Goal: Task Accomplishment & Management: Use online tool/utility

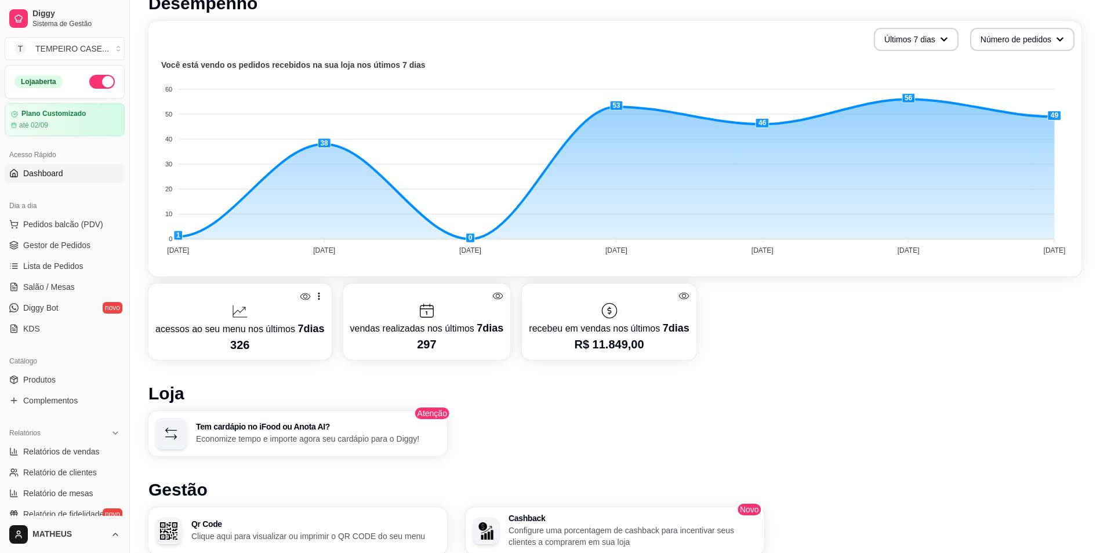
scroll to position [265, 0]
click at [64, 452] on span "Relatórios de vendas" at bounding box center [61, 452] width 77 height 12
select select "ALL"
select select "0"
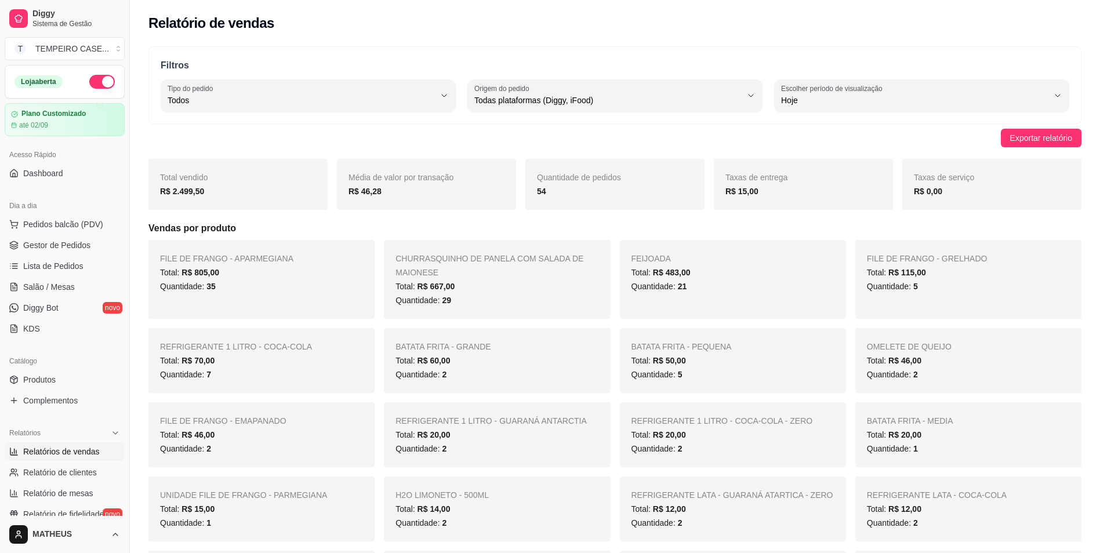
click at [190, 193] on strong "R$ 2.499,50" at bounding box center [182, 191] width 44 height 9
copy strong "2.499,50"
click at [492, 302] on div "Quantidade: 29" at bounding box center [497, 301] width 203 height 14
click at [186, 188] on strong "R$ 2.499,50" at bounding box center [182, 191] width 44 height 9
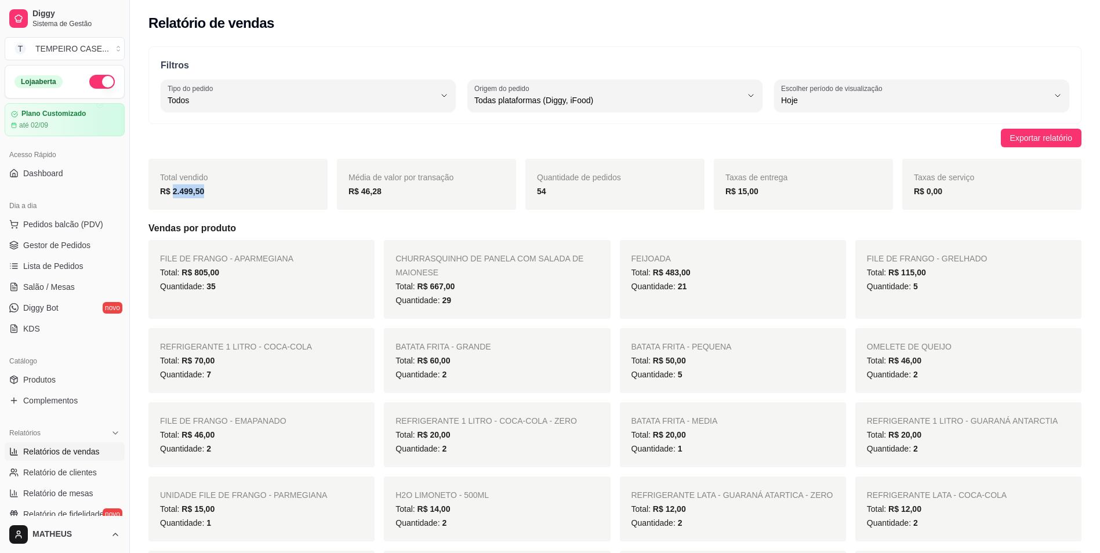
click at [186, 189] on strong "R$ 2.499,50" at bounding box center [182, 191] width 44 height 9
copy strong "2.499,50"
click at [841, 106] on div "Hoje" at bounding box center [914, 95] width 267 height 23
click at [822, 144] on span "Ontem" at bounding box center [917, 147] width 255 height 11
type input "1"
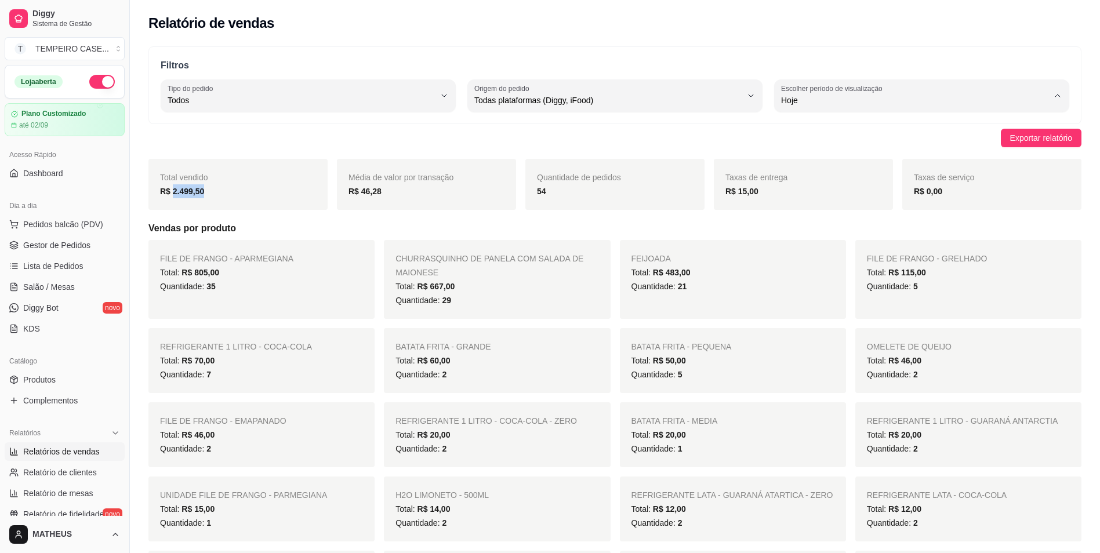
select select "1"
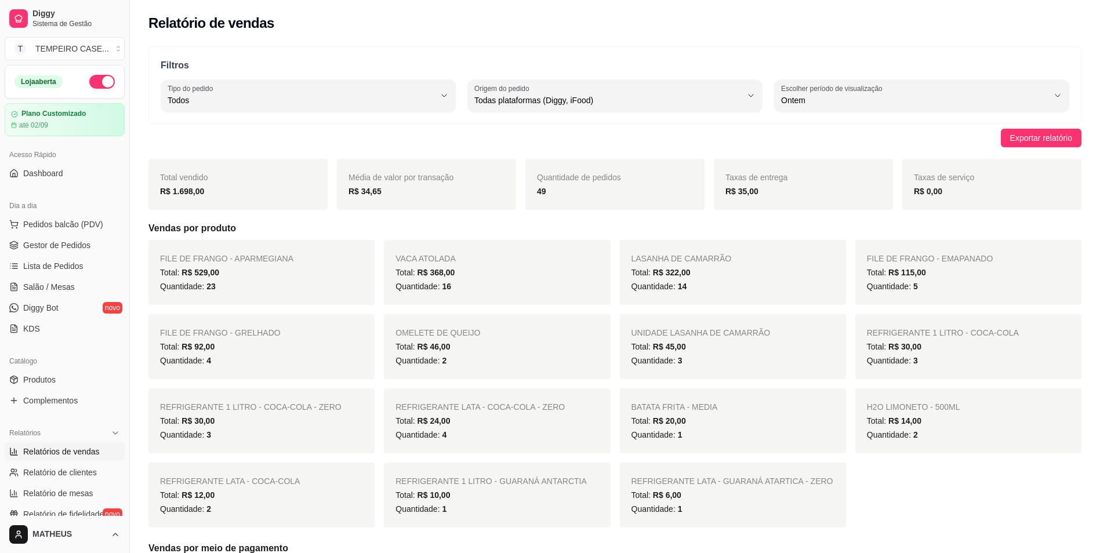
click at [198, 196] on strong "R$ 1.698,00" at bounding box center [182, 191] width 44 height 9
copy strong "1.698,00"
click at [1023, 136] on span "Exportar relatório" at bounding box center [1042, 138] width 62 height 13
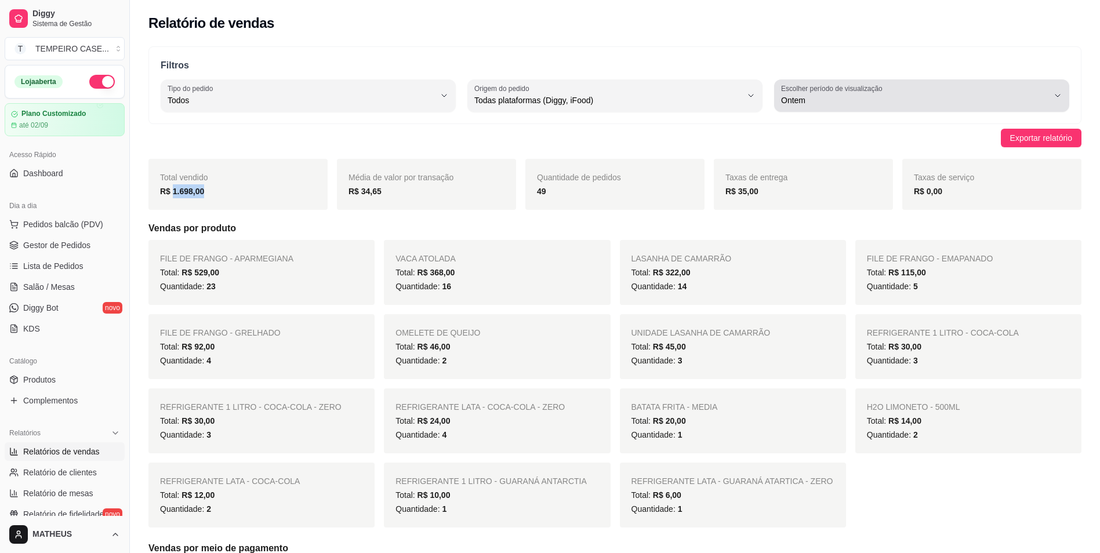
click at [982, 91] on div "Ontem" at bounding box center [914, 95] width 267 height 23
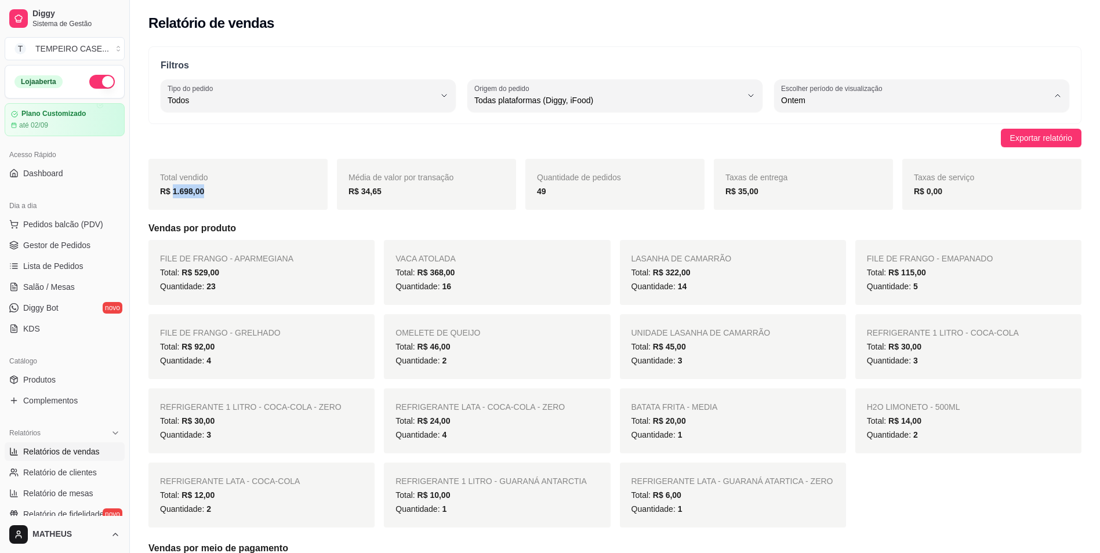
click at [817, 246] on span "Customizado" at bounding box center [917, 241] width 255 height 11
type input "-1"
select select "-1"
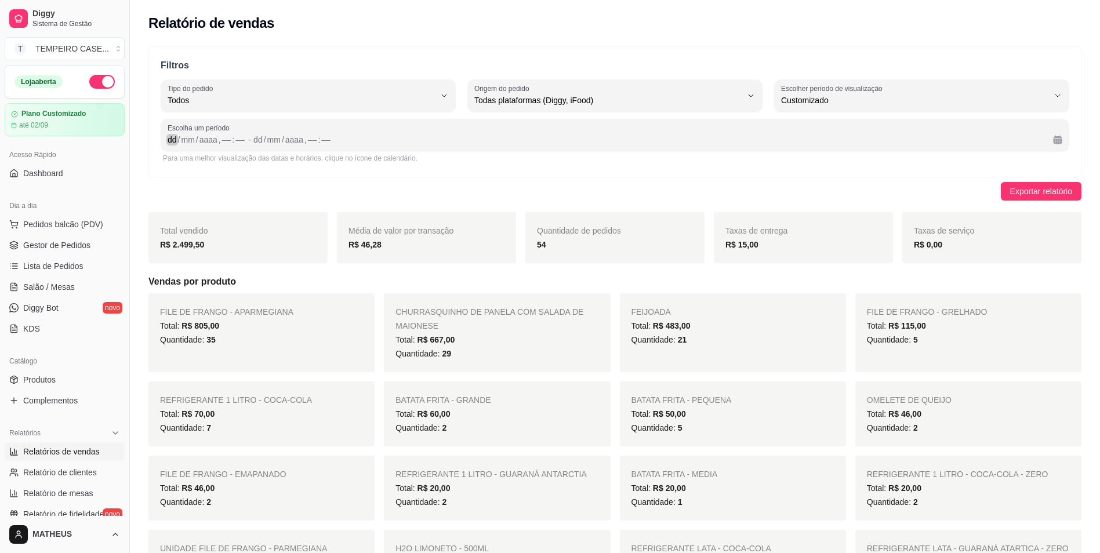
click at [171, 146] on div "dd / mm / aaaa , –– : ––" at bounding box center [207, 140] width 78 height 14
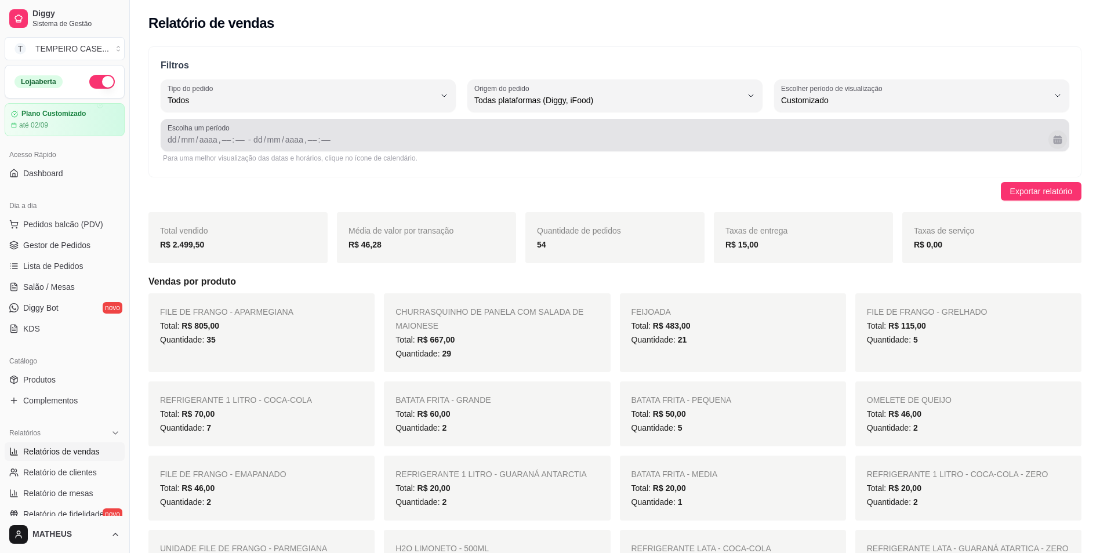
click at [1061, 138] on button "Calendário" at bounding box center [1058, 140] width 19 height 19
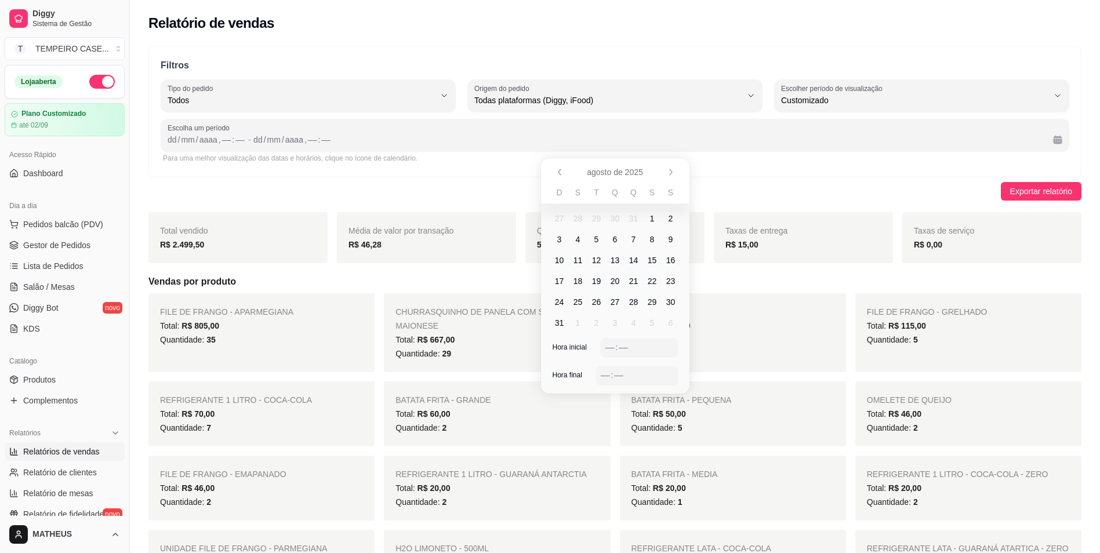
click at [635, 261] on span "14" at bounding box center [633, 261] width 9 height 12
click at [633, 259] on span "14" at bounding box center [633, 261] width 9 height 12
click at [639, 262] on span "14" at bounding box center [634, 260] width 19 height 19
click at [628, 260] on span "14" at bounding box center [634, 260] width 19 height 19
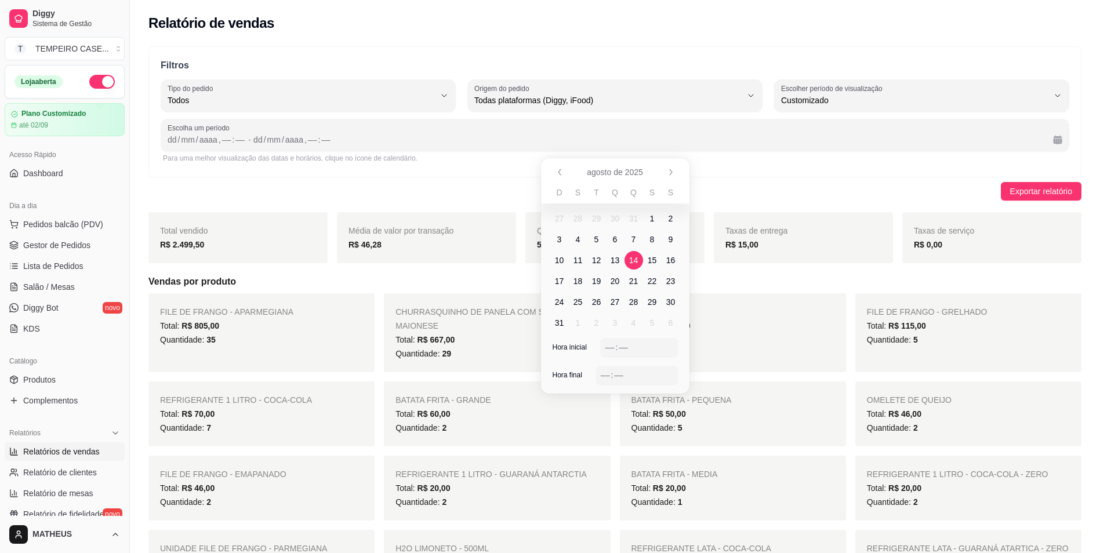
click at [628, 260] on span "14" at bounding box center [634, 260] width 19 height 19
click at [905, 164] on div "Para uma melhor visualização das datas e horários, clique no ícone de calendári…" at bounding box center [615, 158] width 909 height 14
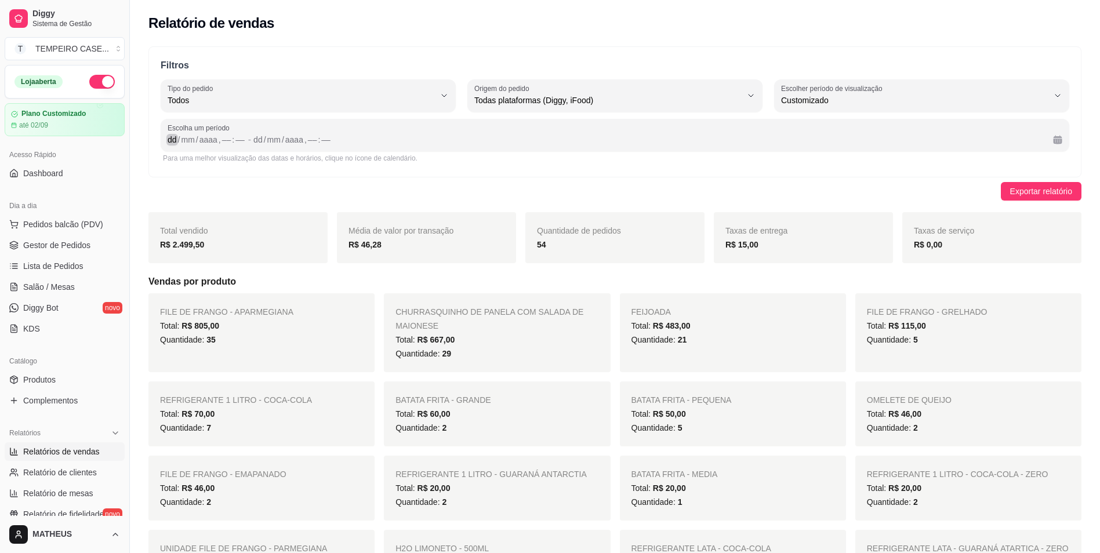
click at [175, 142] on div "dd" at bounding box center [172, 140] width 12 height 12
click at [252, 142] on div "dd" at bounding box center [254, 140] width 12 height 12
click at [765, 166] on div "Filtros ALL Tipo do pedido Todos Entrega Retirada Mesa Consumo local Tipo do pe…" at bounding box center [615, 111] width 933 height 131
click at [219, 143] on div "[DATE] , –– : ––" at bounding box center [205, 140] width 74 height 14
click at [219, 142] on div "––" at bounding box center [222, 140] width 12 height 12
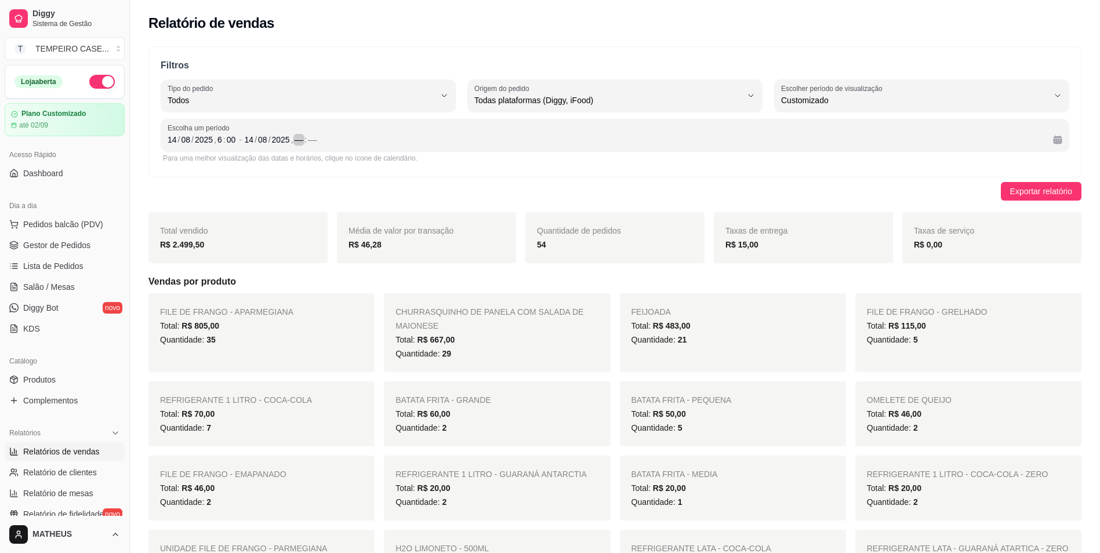
click at [299, 143] on div "––" at bounding box center [300, 140] width 12 height 12
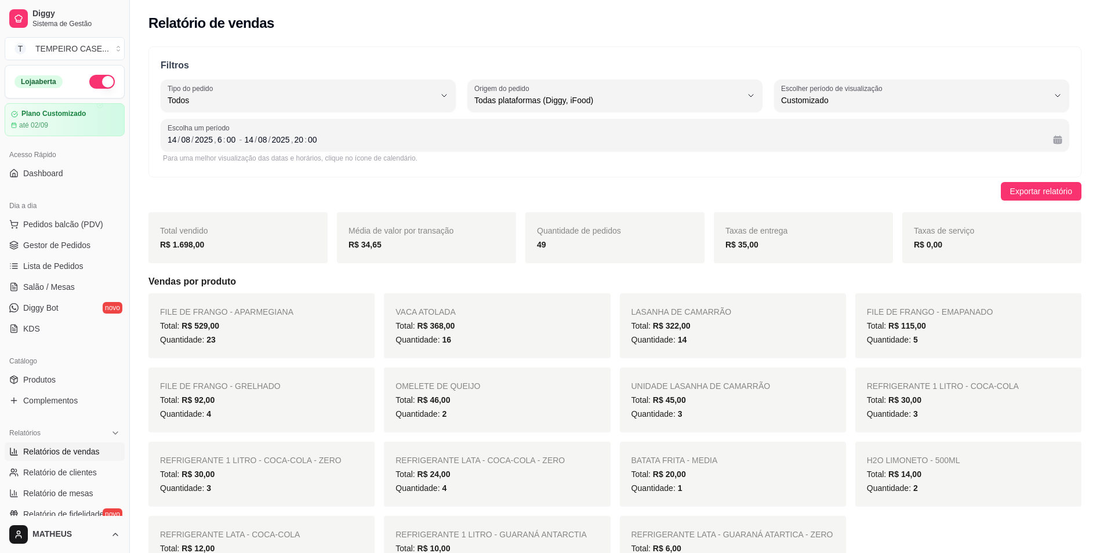
click at [192, 246] on strong "R$ 1.698,00" at bounding box center [182, 244] width 44 height 9
click at [168, 144] on div "14" at bounding box center [172, 140] width 12 height 12
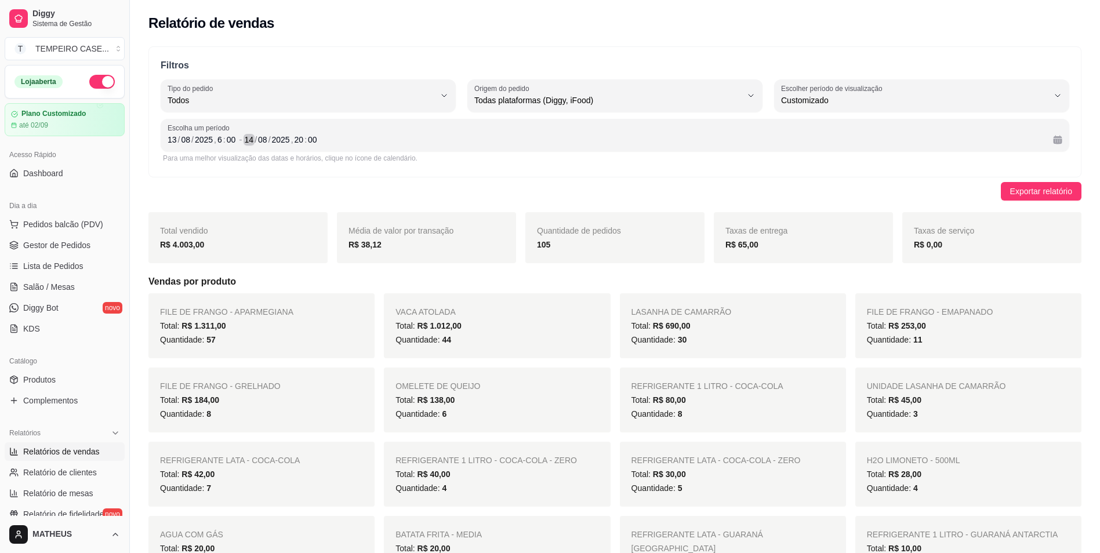
click at [249, 140] on div "14" at bounding box center [250, 140] width 12 height 12
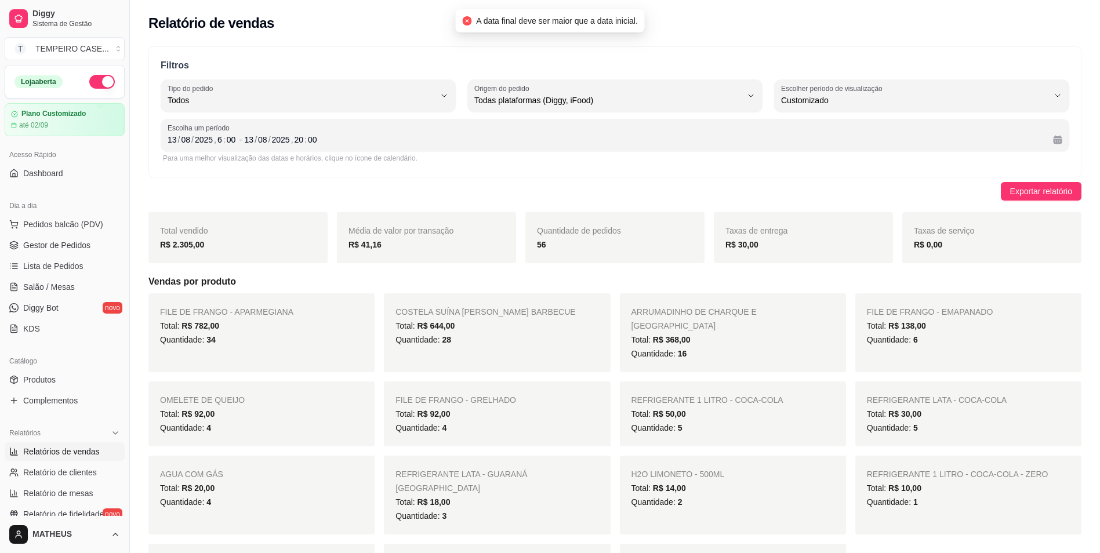
click at [197, 239] on div "R$ 2.305,00" at bounding box center [238, 245] width 156 height 14
click at [196, 240] on div "R$ 2.305,00" at bounding box center [238, 245] width 156 height 14
copy strong "2.305,00"
